Goal: Transaction & Acquisition: Purchase product/service

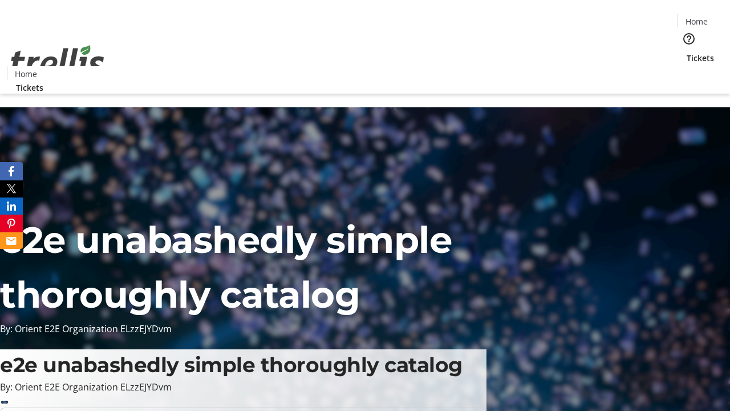
click at [687, 52] on span "Tickets" at bounding box center [700, 58] width 27 height 12
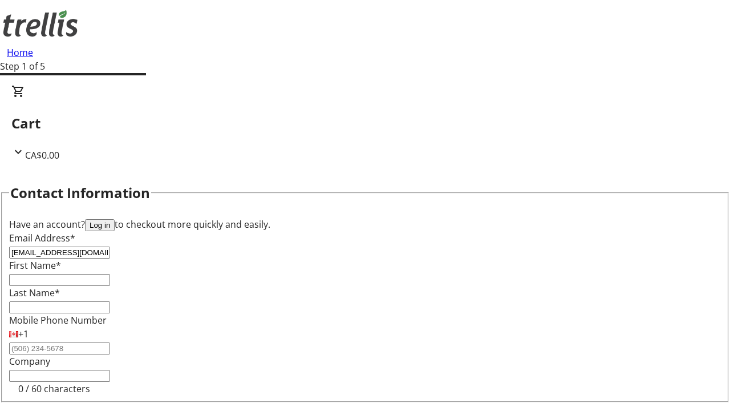
type input "[EMAIL_ADDRESS][DOMAIN_NAME]"
type input "Jack"
type input "Ledner"
